Goal: Task Accomplishment & Management: Complete application form

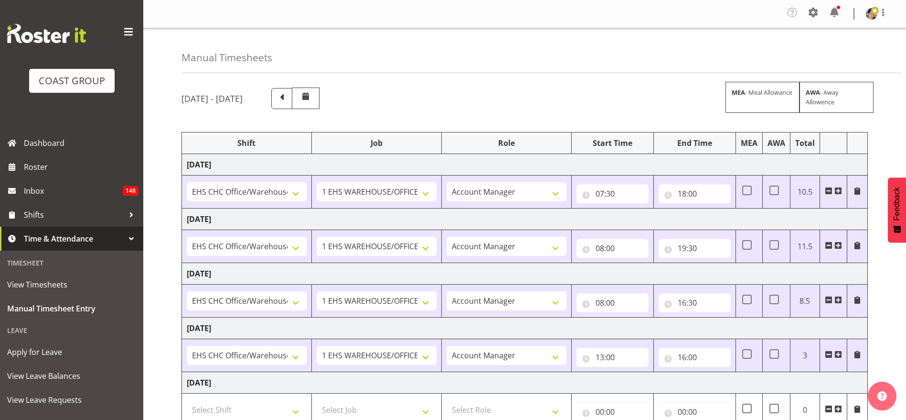
select select "1404"
select select "69"
select select "37"
select select "1404"
select select "69"
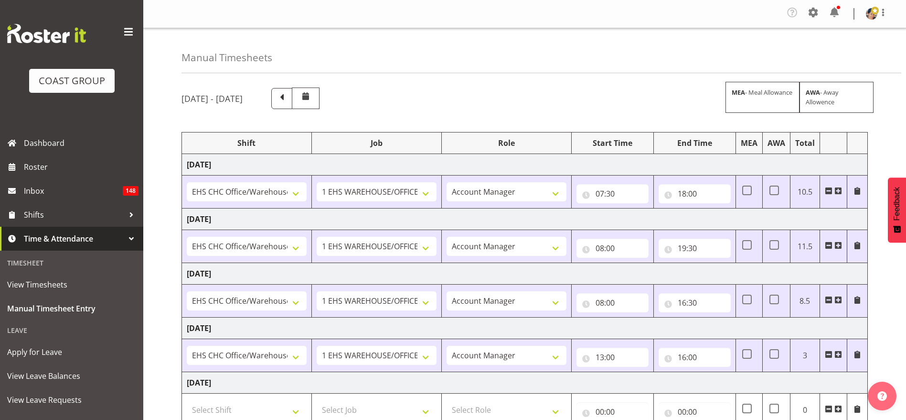
select select "37"
select select "1404"
select select "69"
select select "37"
select select "1404"
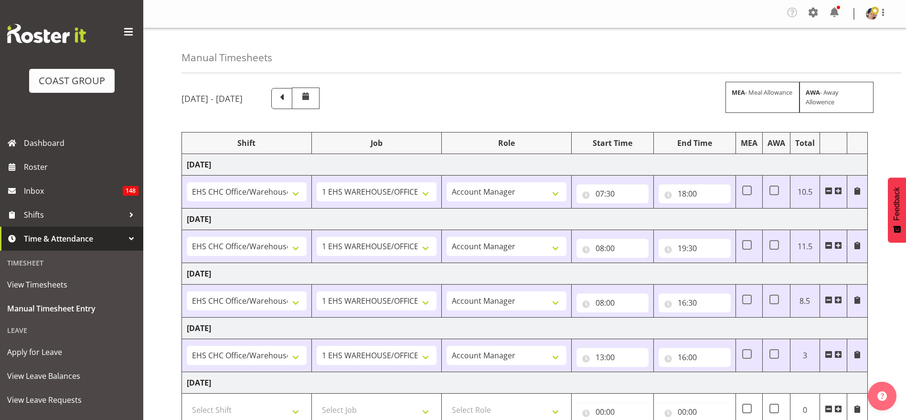
select select "69"
select select "37"
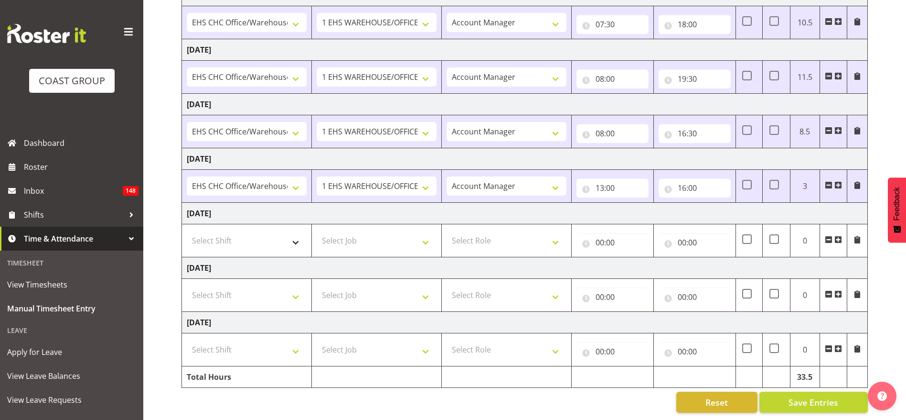
scroll to position [180, 0]
click at [231, 231] on select "Select Shift Break AHICE Break ATSNZ Break All Blacks casual Break Arts [PERSON…" at bounding box center [247, 240] width 120 height 19
select select "1404"
click at [187, 231] on select "Select Shift Break AHICE Break ATSNZ Break All Blacks casual Break Arts [PERSON…" at bounding box center [247, 240] width 120 height 19
click at [349, 231] on select "Select Job 1 Carlton Events 1 [PERSON_NAME][GEOGRAPHIC_DATA] 1 [PERSON_NAME][GE…" at bounding box center [377, 240] width 120 height 19
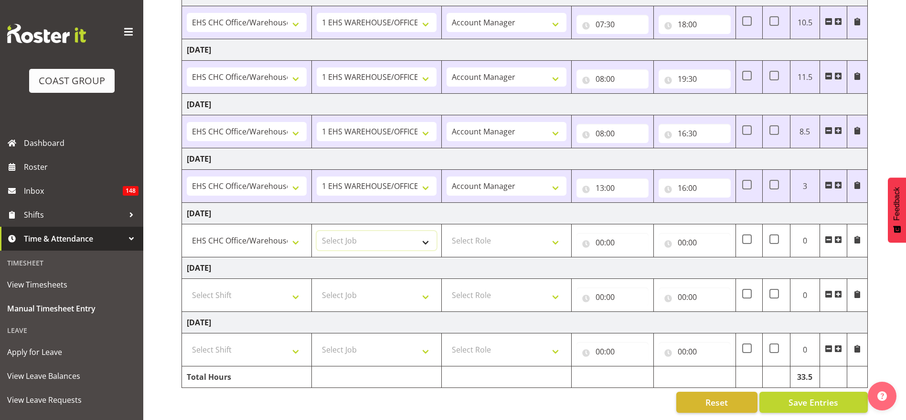
select select "69"
click at [317, 231] on select "Select Job 1 Carlton Events 1 [PERSON_NAME][GEOGRAPHIC_DATA] 1 [PERSON_NAME][GE…" at bounding box center [377, 240] width 120 height 19
click at [481, 231] on select "Select Role ACCOUNT MANAGER Account Manager" at bounding box center [507, 240] width 120 height 19
select select "37"
click at [447, 231] on select "Select Role ACCOUNT MANAGER Account Manager" at bounding box center [507, 240] width 120 height 19
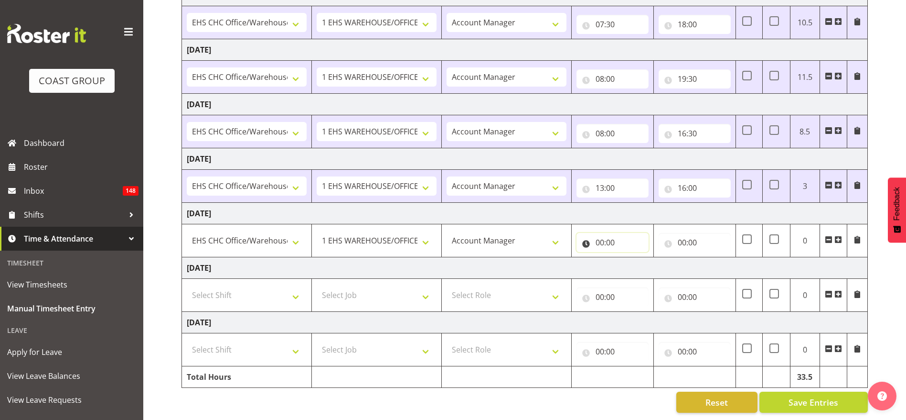
click at [615, 233] on input "00:00" at bounding box center [613, 242] width 72 height 19
click at [645, 258] on select "00 01 02 03 04 05 06 07 08 09 10 11 12 13 14 15 16 17 18 19 20 21 22 23" at bounding box center [642, 267] width 22 height 19
select select "8"
click at [631, 258] on select "00 01 02 03 04 05 06 07 08 09 10 11 12 13 14 15 16 17 18 19 20 21 22 23" at bounding box center [642, 267] width 22 height 19
type input "08:00"
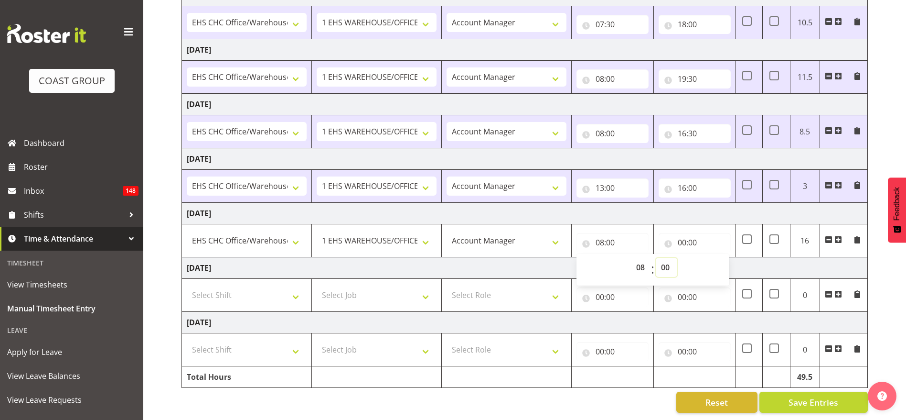
click at [666, 258] on select "00 01 02 03 04 05 06 07 08 09 10 11 12 13 14 15 16 17 18 19 20 21 22 23 24 25 2…" at bounding box center [667, 267] width 22 height 19
select select "30"
click at [656, 258] on select "00 01 02 03 04 05 06 07 08 09 10 11 12 13 14 15 16 17 18 19 20 21 22 23 24 25 2…" at bounding box center [667, 267] width 22 height 19
type input "08:30"
click at [692, 233] on input "00:00" at bounding box center [695, 242] width 72 height 19
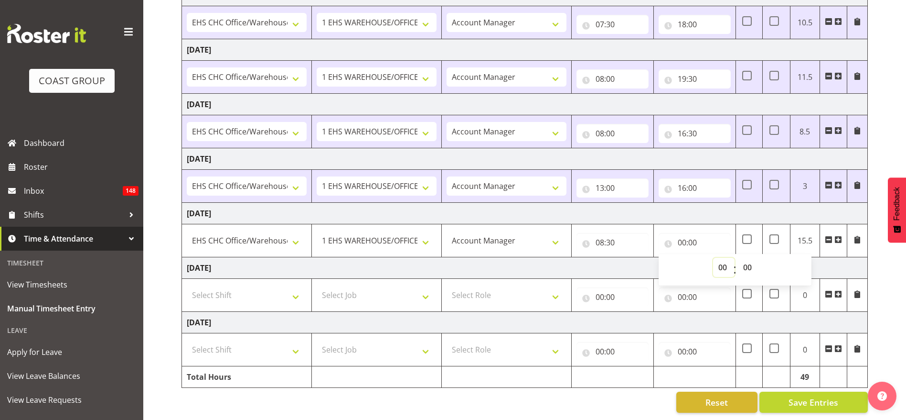
click at [724, 263] on select "00 01 02 03 04 05 06 07 08 09 10 11 12 13 14 15 16 17 18 19 20 21 22 23" at bounding box center [724, 267] width 22 height 19
select select "10"
click at [713, 258] on select "00 01 02 03 04 05 06 07 08 09 10 11 12 13 14 15 16 17 18 19 20 21 22 23" at bounding box center [724, 267] width 22 height 19
type input "10:00"
click at [751, 258] on select "00 01 02 03 04 05 06 07 08 09 10 11 12 13 14 15 16 17 18 19 20 21 22 23 24 25 2…" at bounding box center [749, 267] width 22 height 19
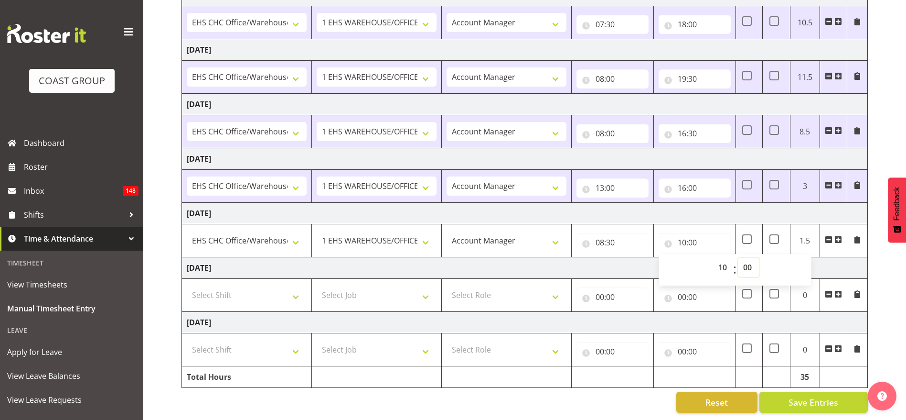
select select "30"
click at [738, 258] on select "00 01 02 03 04 05 06 07 08 09 10 11 12 13 14 15 16 17 18 19 20 21 22 23 24 25 2…" at bounding box center [749, 267] width 22 height 19
type input "10:30"
click at [812, 396] on span "Save Entries" at bounding box center [814, 402] width 50 height 12
